Goal: Transaction & Acquisition: Purchase product/service

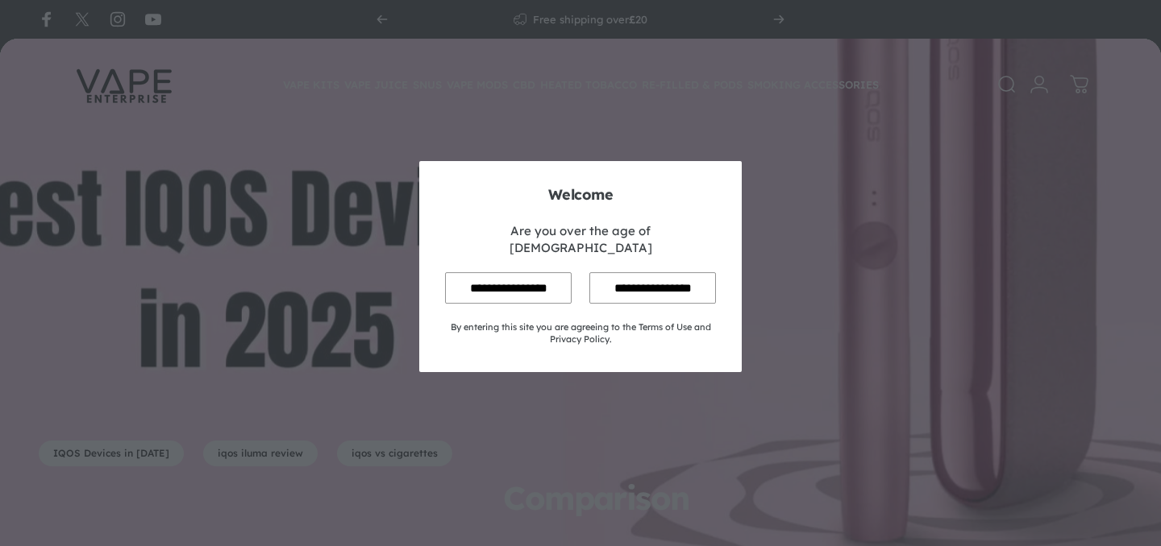
click at [498, 283] on input "**********" at bounding box center [508, 287] width 127 height 31
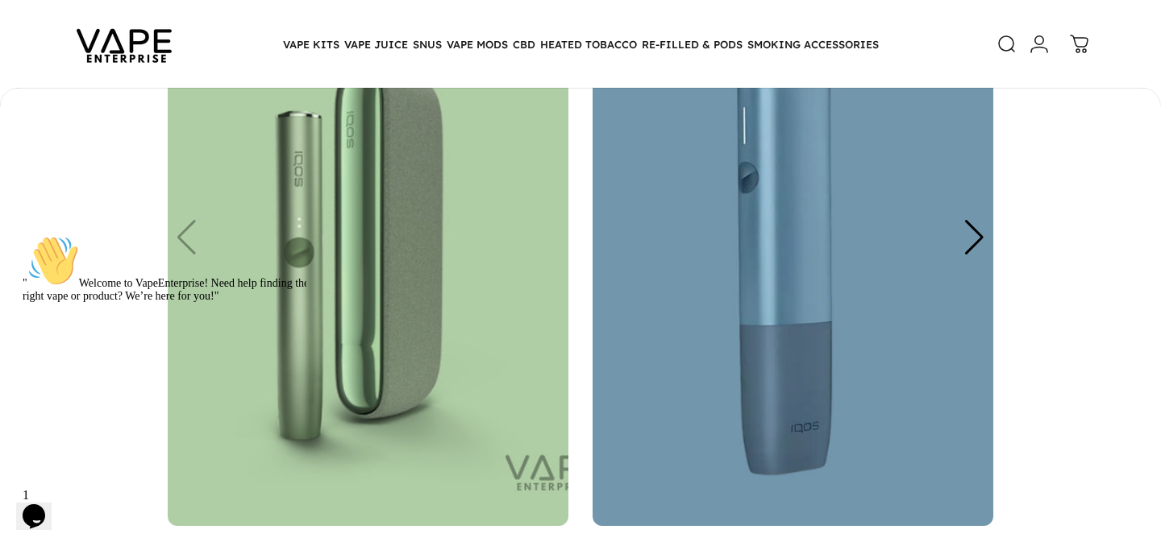
scroll to position [1410, 0]
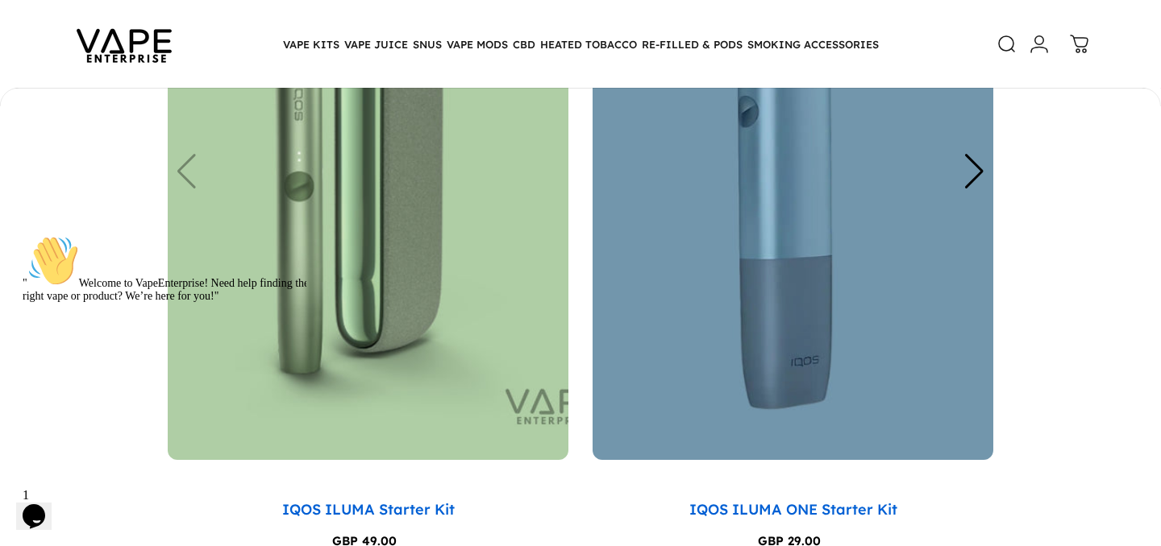
click at [351, 248] on img "1 / 6" at bounding box center [368, 193] width 401 height 534
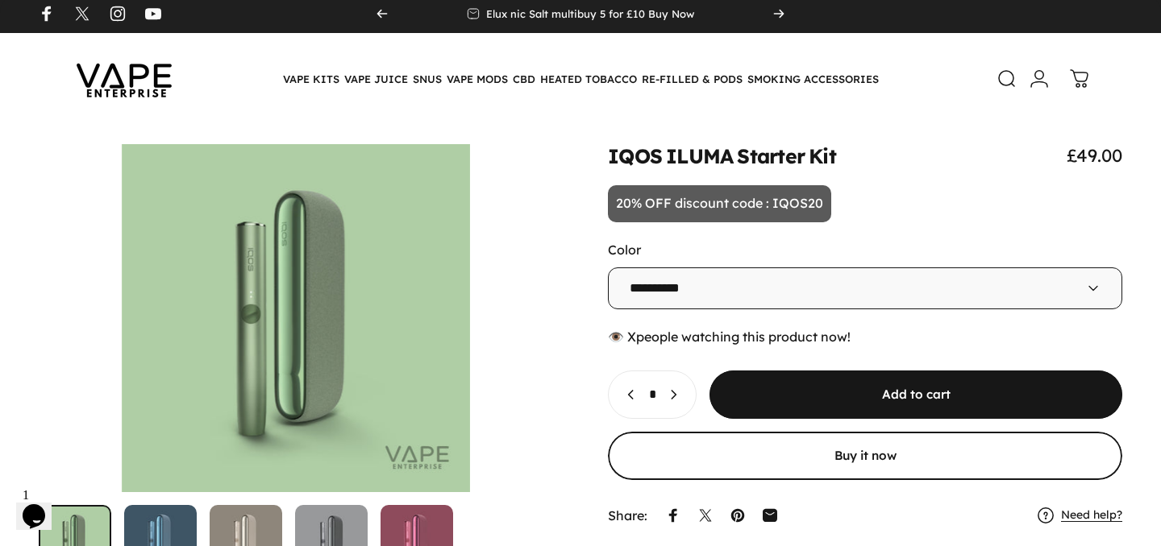
scroll to position [5, 0]
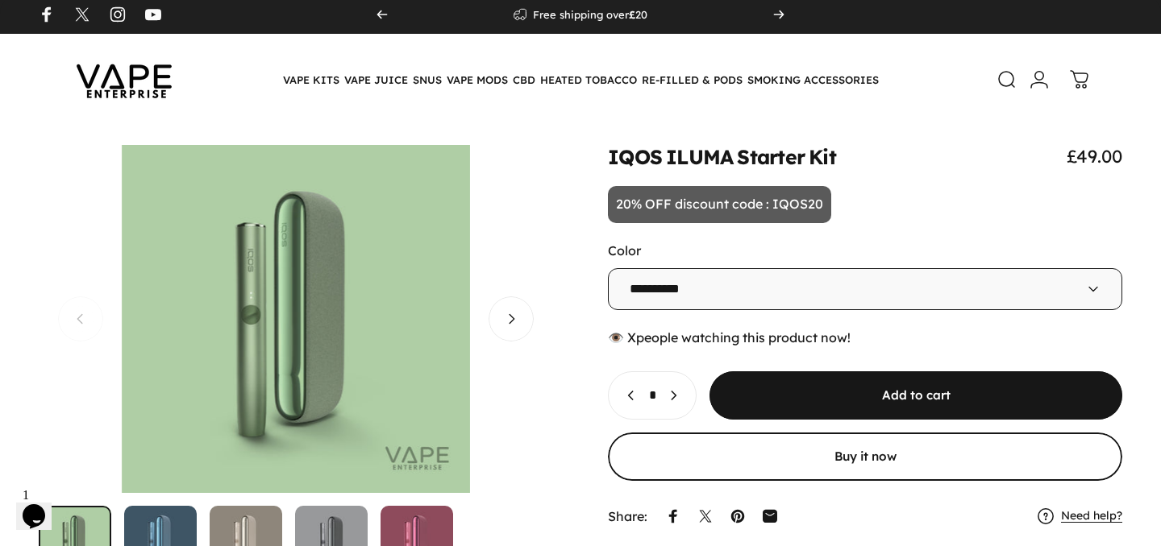
click at [158, 529] on img "Go to item" at bounding box center [160, 542] width 73 height 73
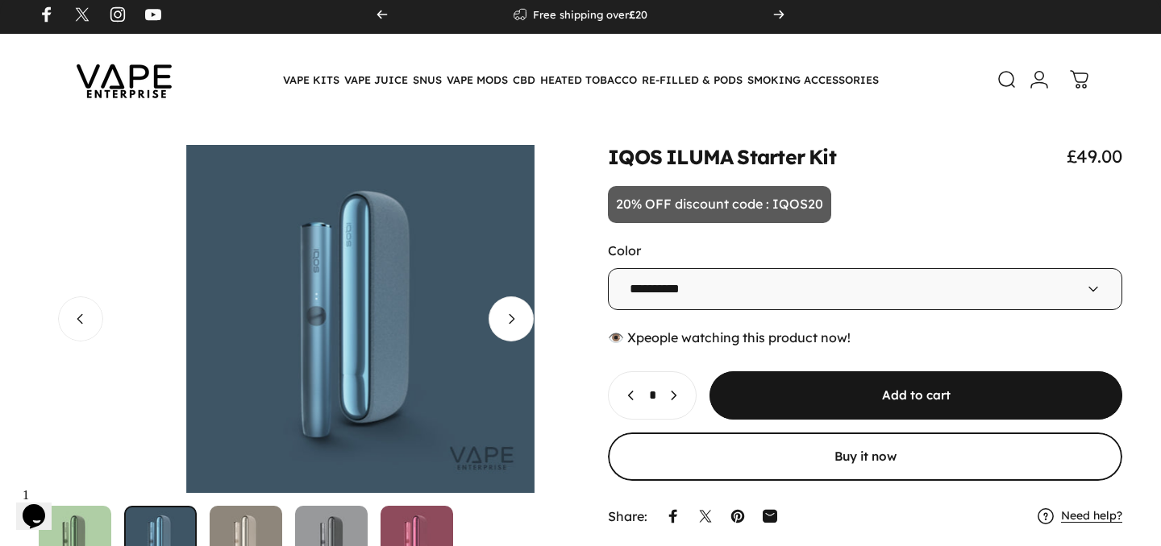
scroll to position [0, 514]
